Goal: Transaction & Acquisition: Purchase product/service

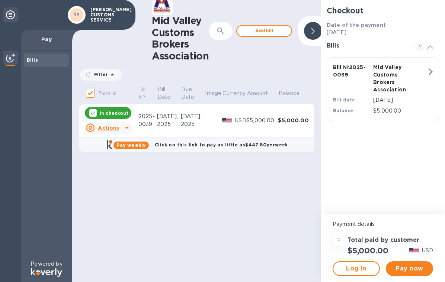
click at [126, 127] on icon at bounding box center [127, 128] width 4 height 2
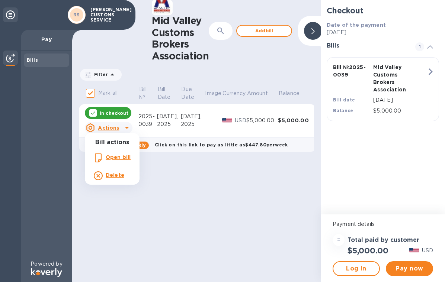
click at [254, 183] on div at bounding box center [222, 141] width 445 height 282
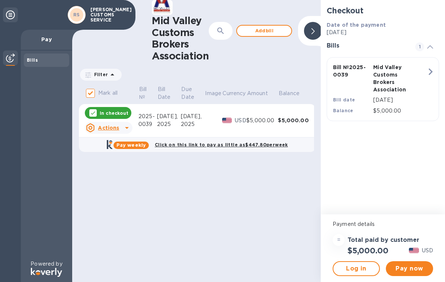
click at [429, 70] on icon "button" at bounding box center [430, 71] width 13 height 13
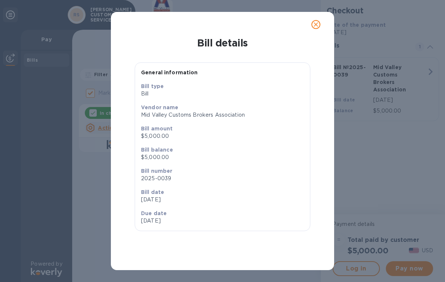
click at [317, 25] on icon "close" at bounding box center [315, 24] width 7 height 7
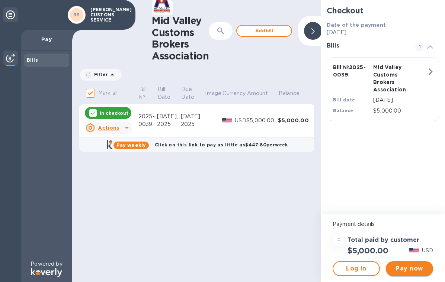
click at [411, 269] on span "Pay now" at bounding box center [409, 268] width 35 height 9
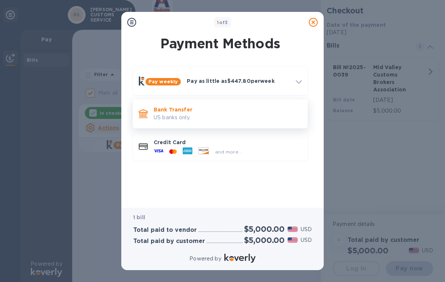
click at [231, 116] on p "US banks only." at bounding box center [228, 118] width 148 height 8
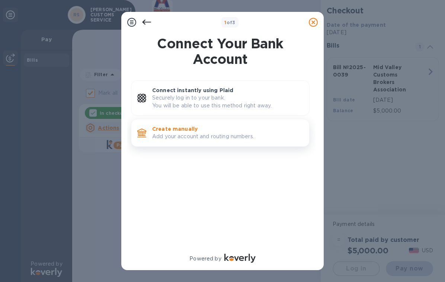
click at [234, 128] on p "Create manually" at bounding box center [227, 128] width 151 height 7
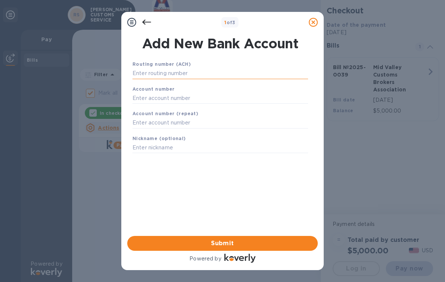
click at [192, 77] on input "text" at bounding box center [220, 73] width 176 height 11
type input "111322994"
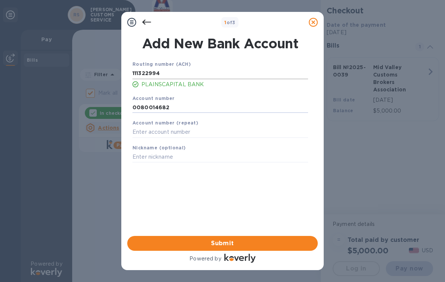
type input "0080014682"
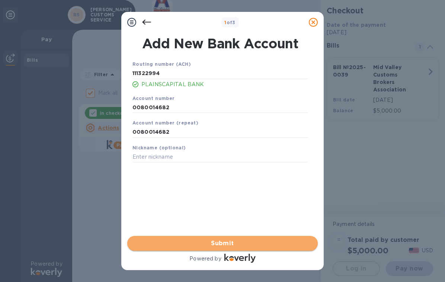
click at [222, 239] on span "Submit" at bounding box center [222, 243] width 179 height 9
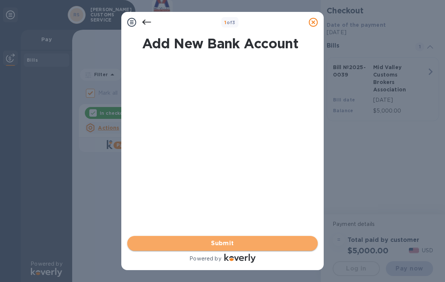
click at [238, 239] on span "Submit" at bounding box center [222, 243] width 179 height 9
